Goal: Download file/media

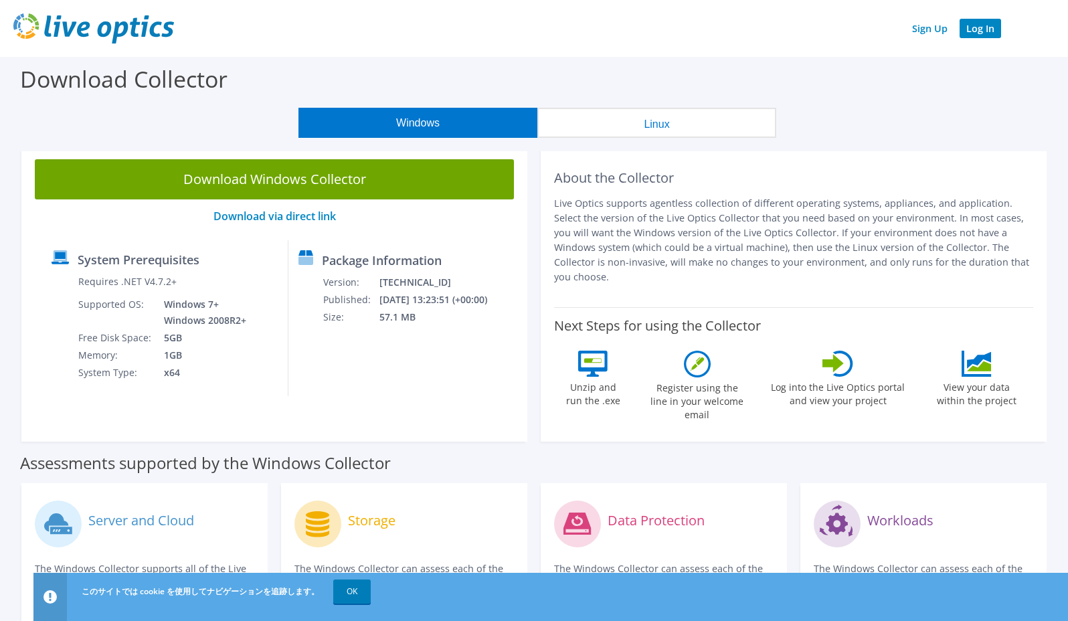
click at [986, 29] on link "Log In" at bounding box center [980, 28] width 41 height 19
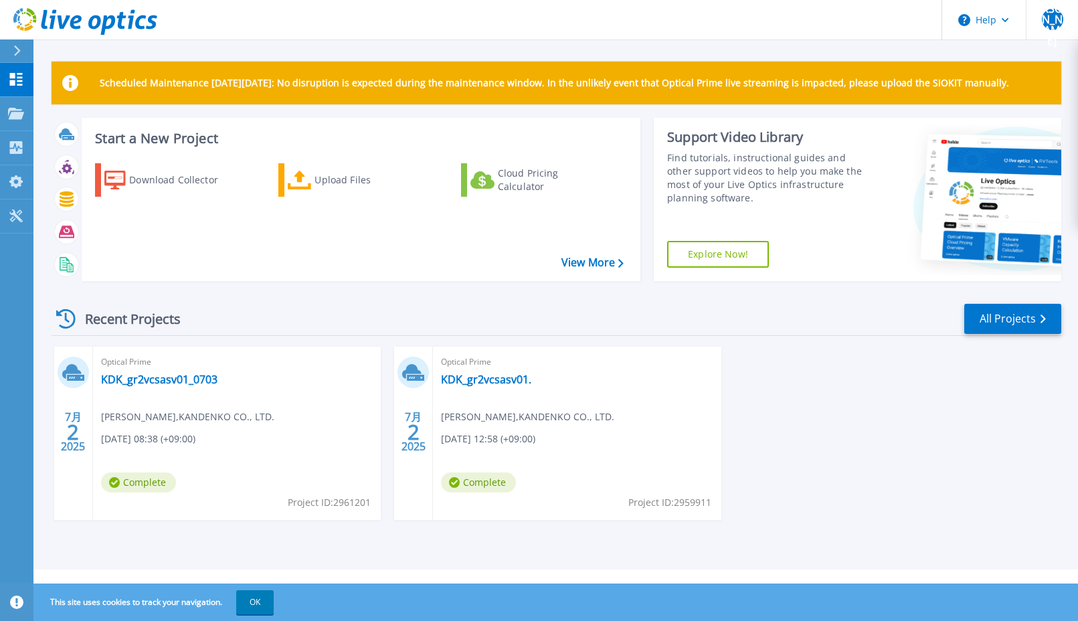
drag, startPoint x: 786, startPoint y: 383, endPoint x: 660, endPoint y: 307, distance: 147.4
click at [785, 383] on div "7月 2 2025 Optical Prime KDK_gr2vcsasv01_0703 [PERSON_NAME] , KANDENKO CO., LTD.…" at bounding box center [551, 447] width 1021 height 200
click at [1012, 20] on button "Help" at bounding box center [984, 20] width 84 height 40
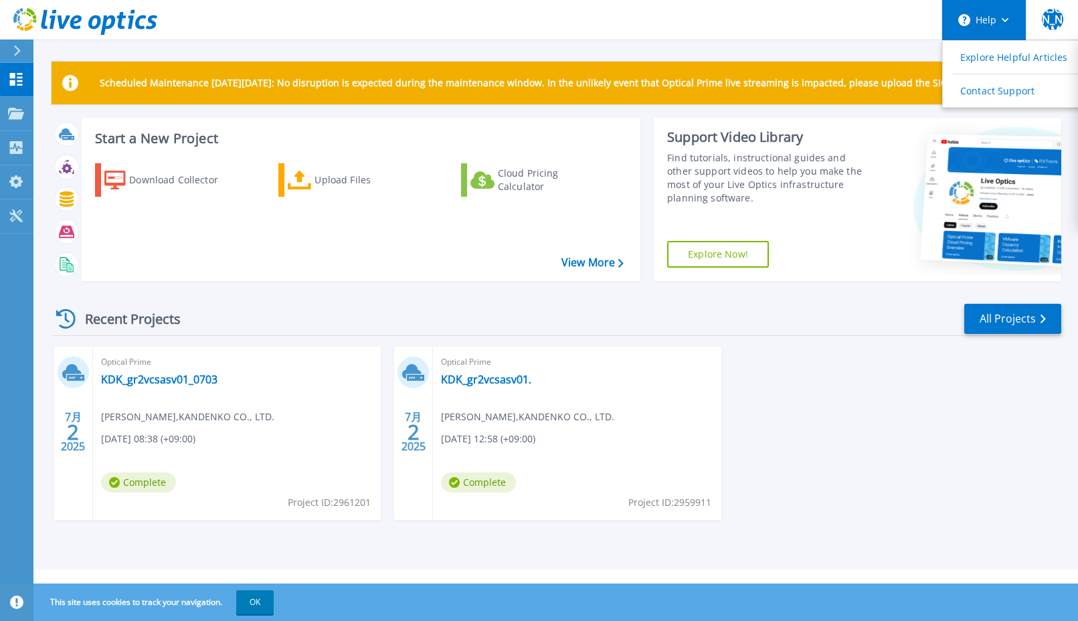
click at [1012, 21] on button "Help" at bounding box center [984, 20] width 84 height 40
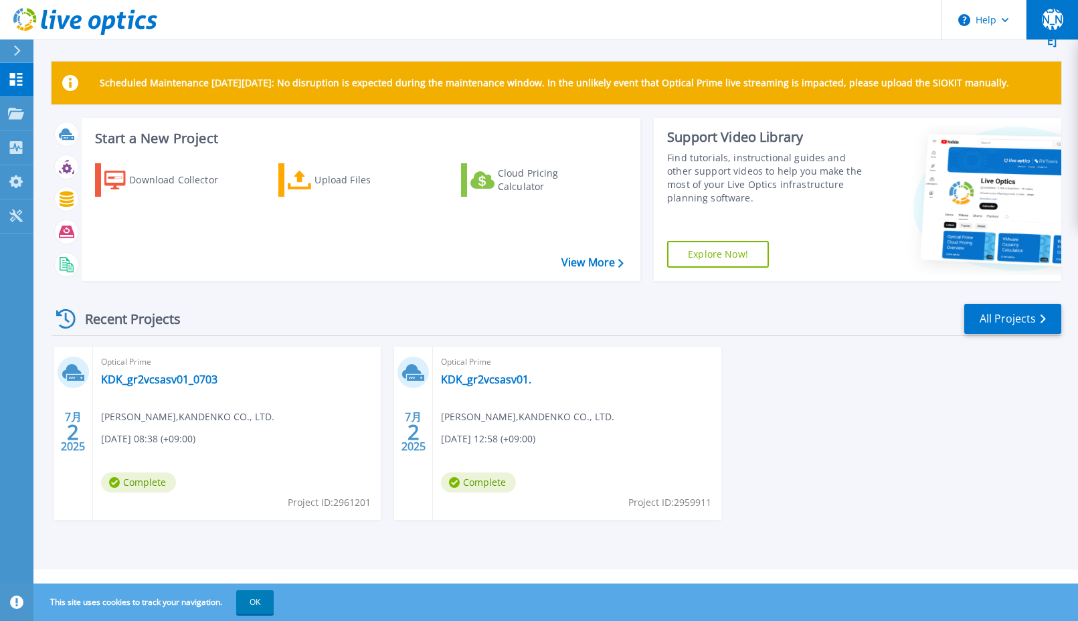
click at [1057, 19] on span "[PERSON_NAME]" at bounding box center [1052, 20] width 21 height 54
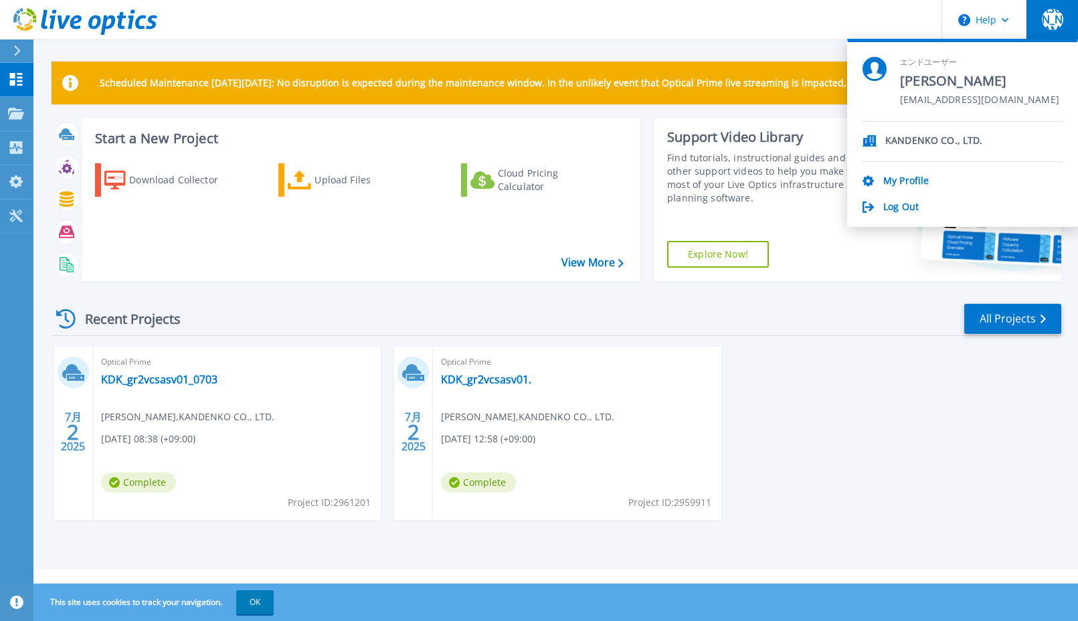
click at [788, 35] on header "Help [PERSON_NAME] エンドユーザー [PERSON_NAME] [EMAIL_ADDRESS][DOMAIN_NAME] KANDENKO …" at bounding box center [539, 20] width 1078 height 40
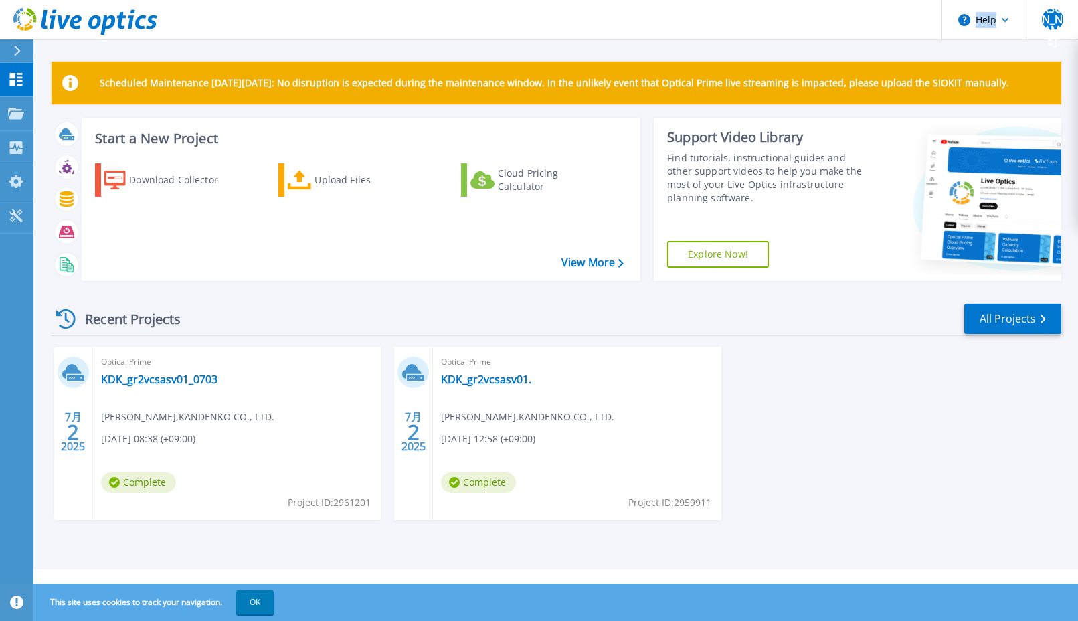
click at [787, 35] on header "Help [PERSON_NAME] エンドユーザー [PERSON_NAME] [EMAIL_ADDRESS][DOMAIN_NAME] KANDENKO …" at bounding box center [539, 20] width 1078 height 40
click at [616, 260] on link "View More" at bounding box center [593, 262] width 62 height 13
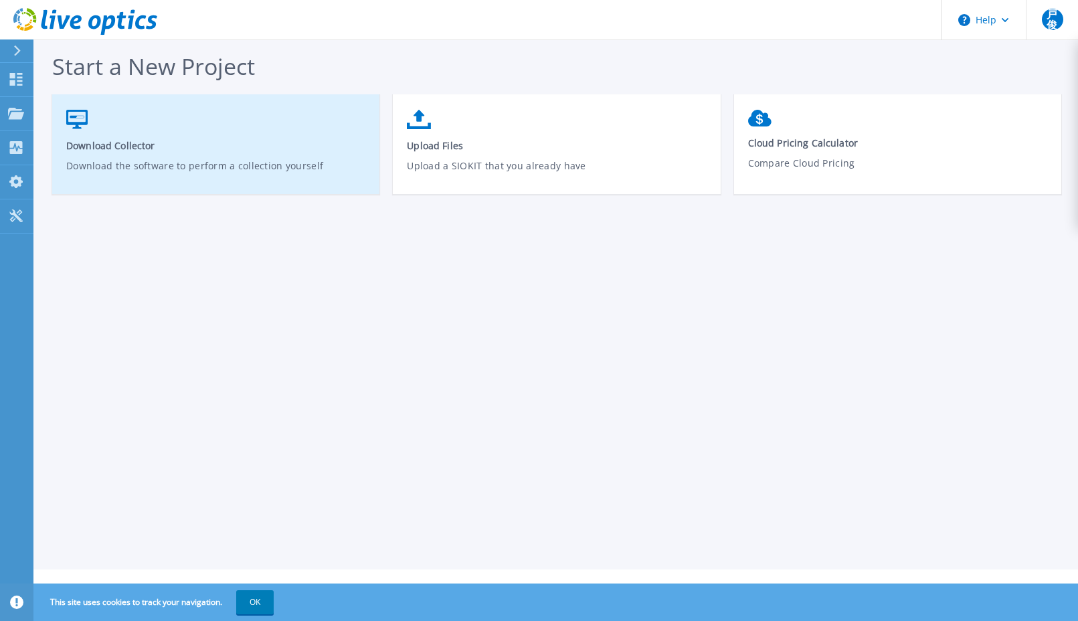
drag, startPoint x: 110, startPoint y: 152, endPoint x: 135, endPoint y: 163, distance: 27.3
click at [111, 152] on span "Download Collector" at bounding box center [216, 145] width 300 height 13
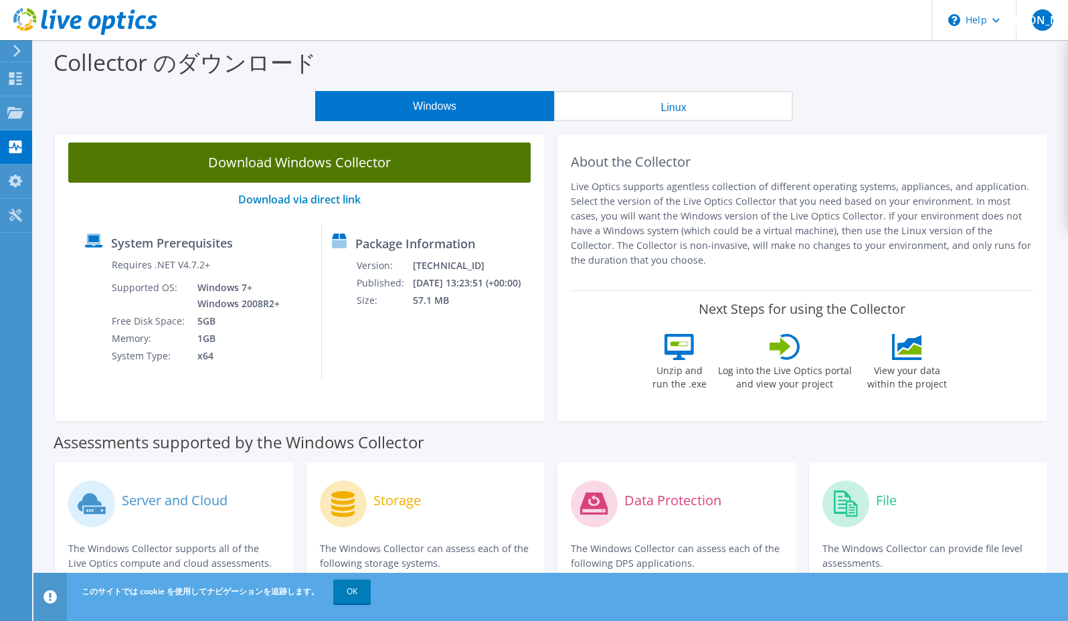
click at [297, 163] on link "Download Windows Collector" at bounding box center [299, 163] width 463 height 40
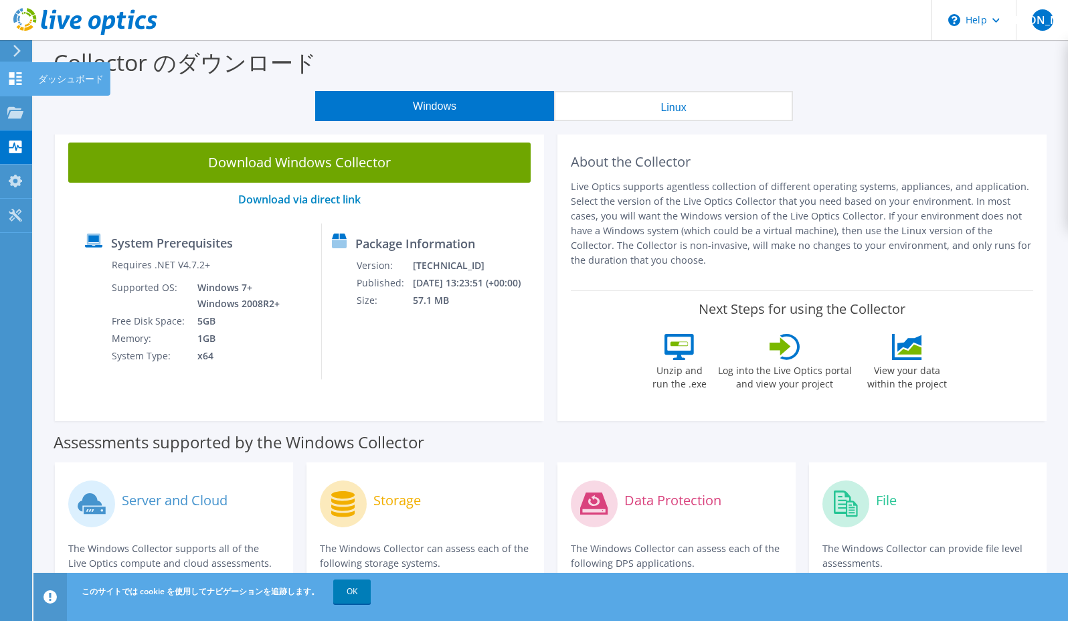
click at [21, 81] on use at bounding box center [15, 78] width 13 height 13
